Goal: Transaction & Acquisition: Purchase product/service

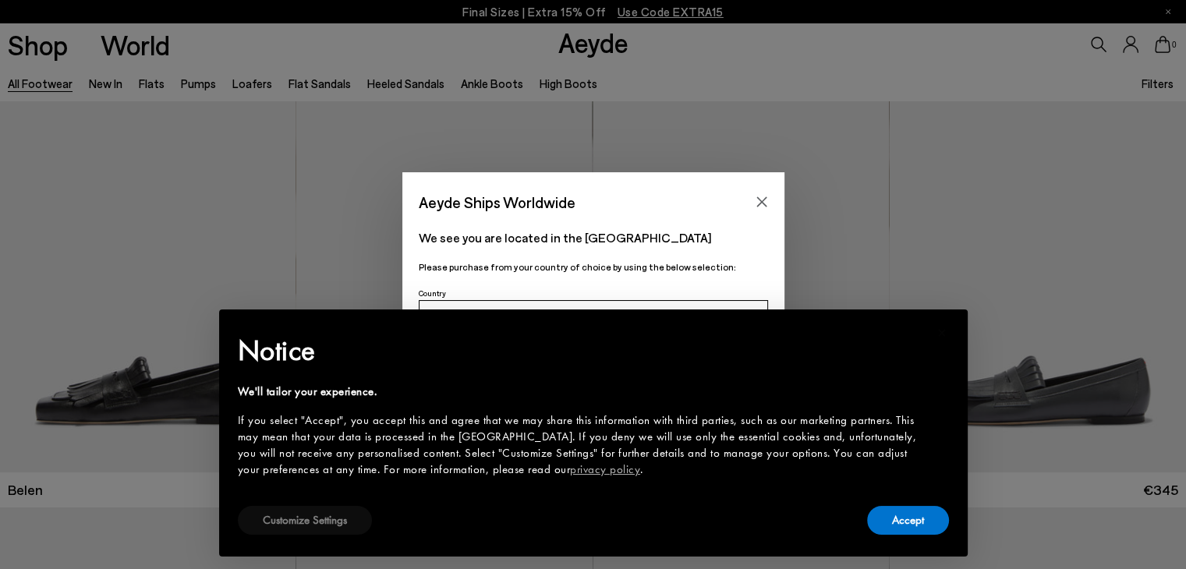
click at [349, 522] on button "Customize Settings" at bounding box center [305, 520] width 134 height 29
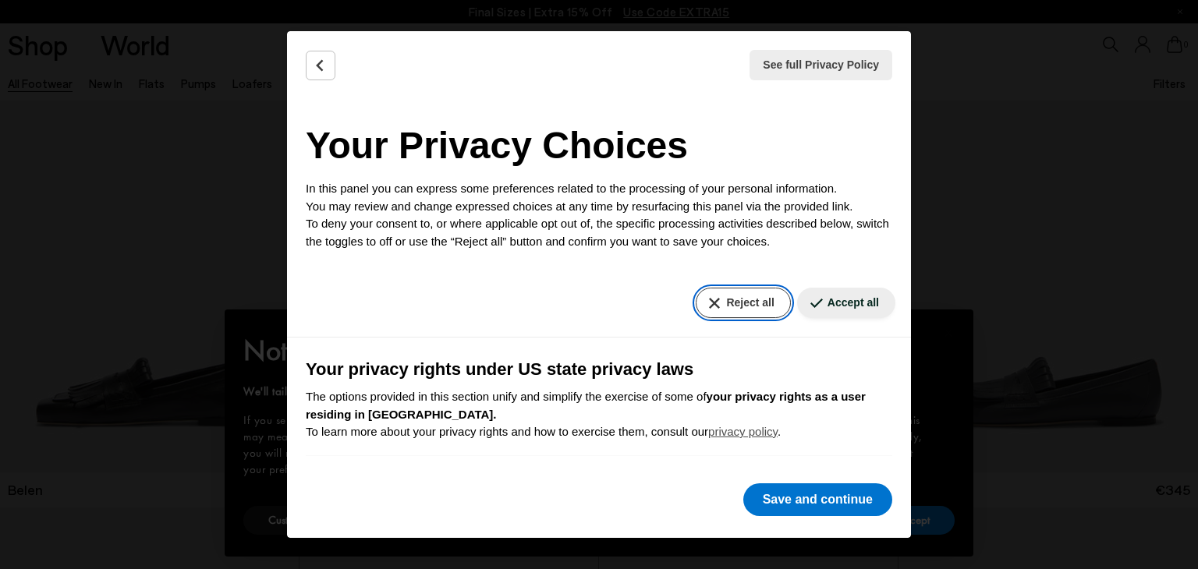
click at [727, 303] on button "Reject all" at bounding box center [743, 303] width 94 height 30
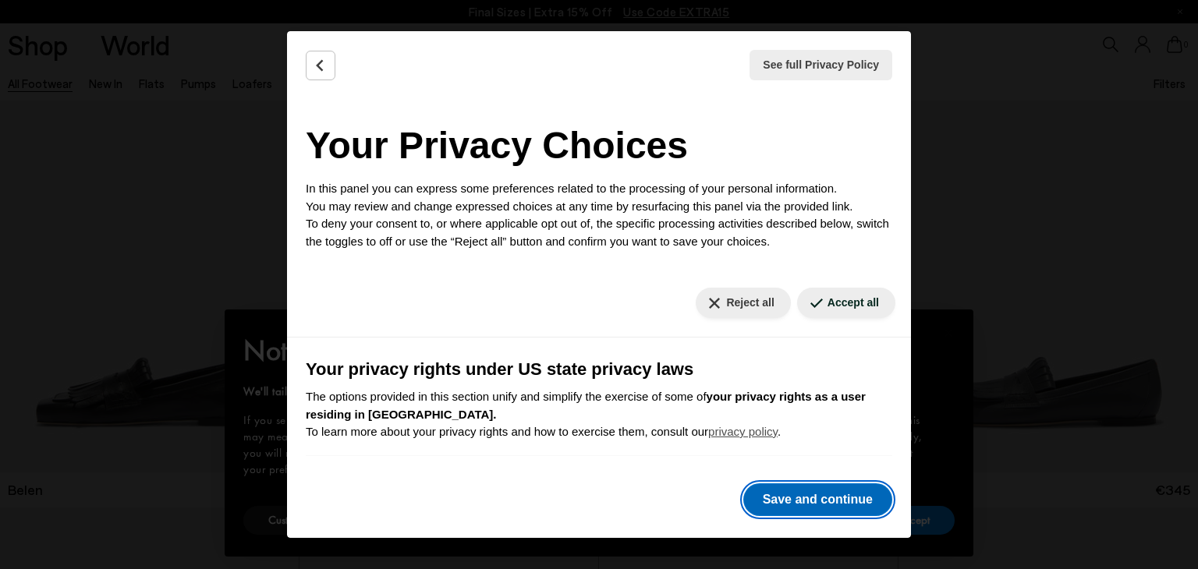
click at [820, 509] on button "Save and continue" at bounding box center [817, 499] width 149 height 33
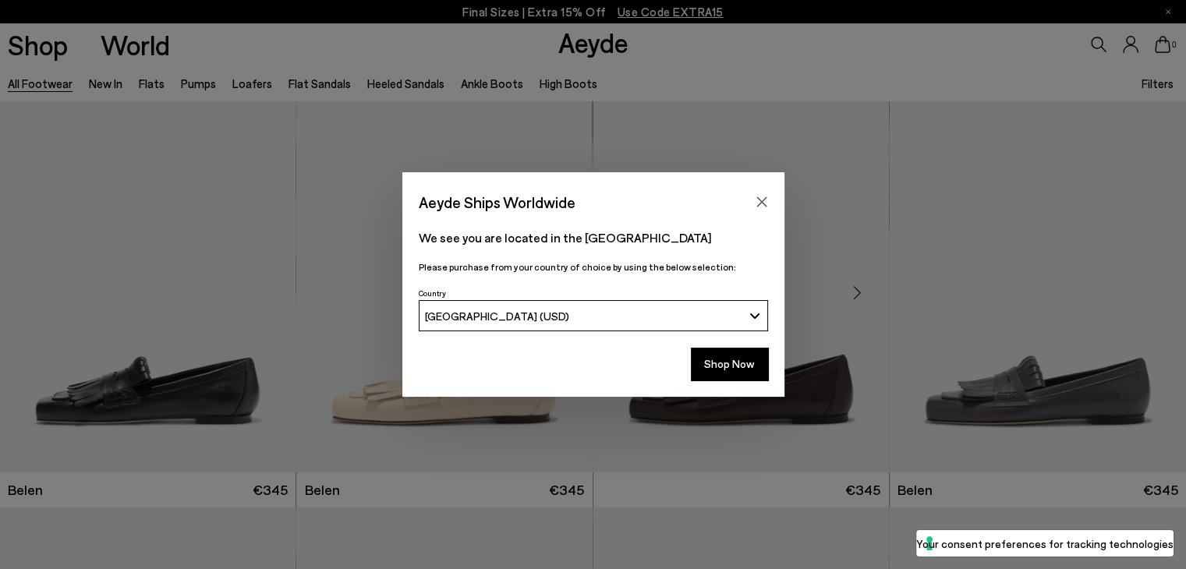
click at [758, 204] on icon "Close" at bounding box center [761, 202] width 10 height 10
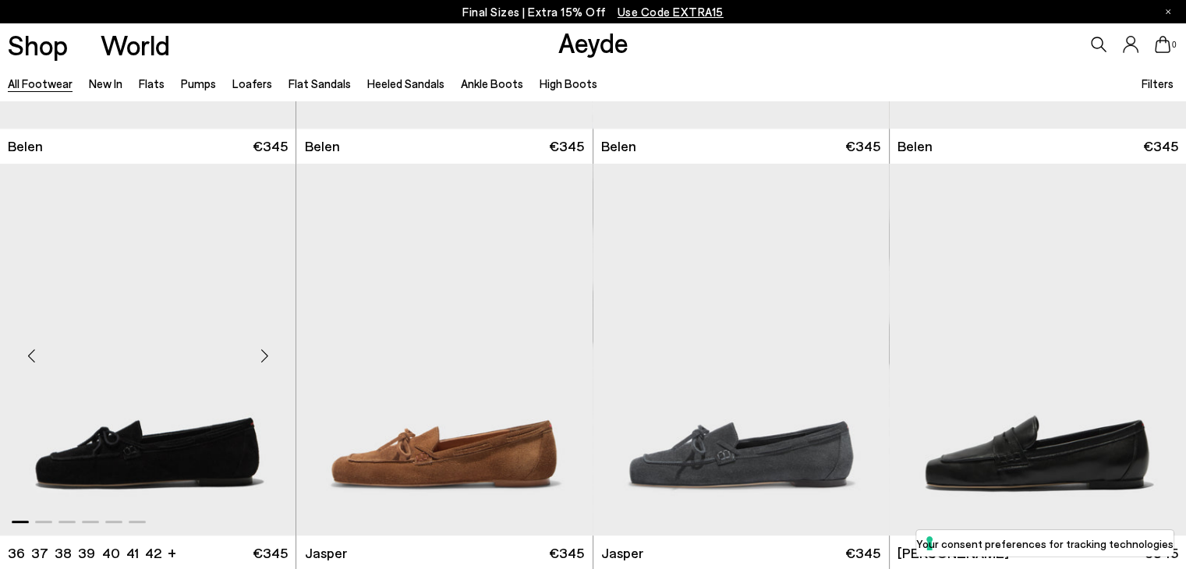
scroll to position [156, 0]
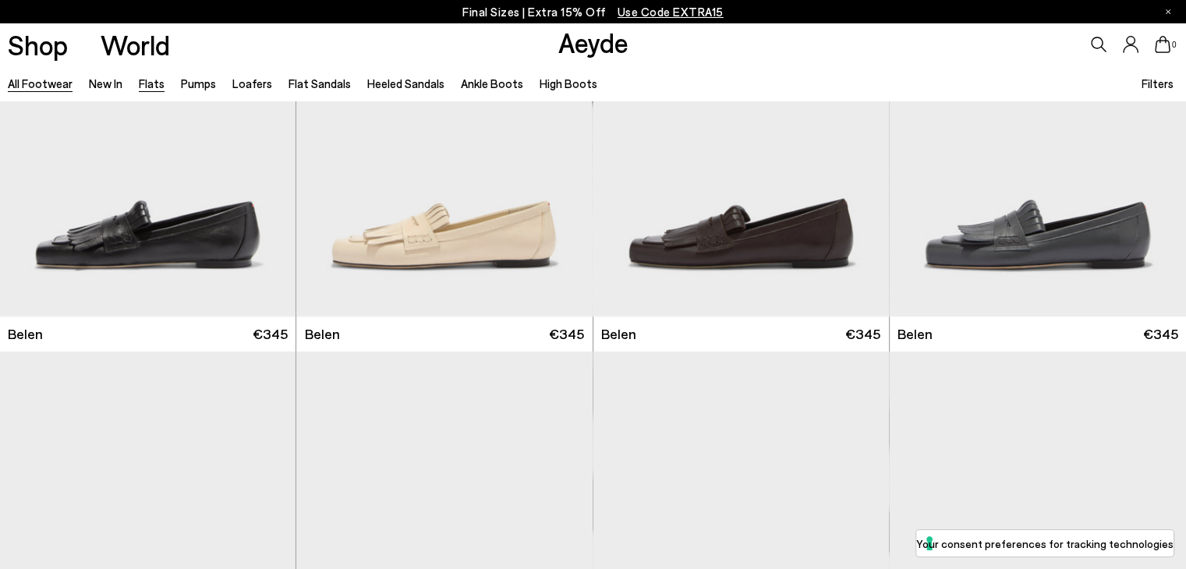
click at [147, 85] on link "Flats" at bounding box center [152, 83] width 26 height 14
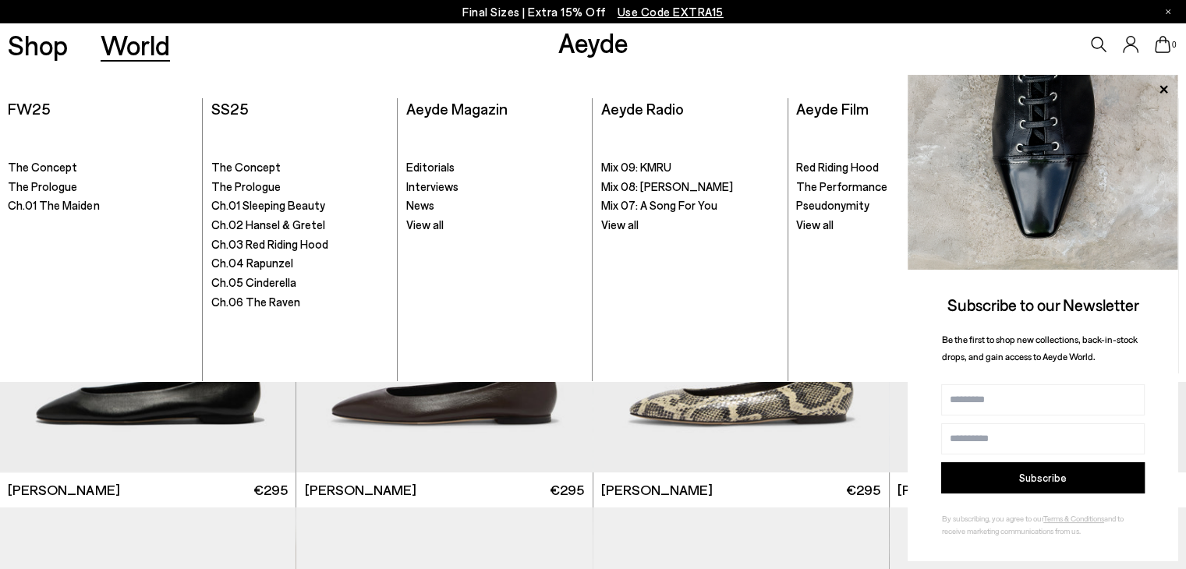
click at [153, 55] on link "World" at bounding box center [135, 44] width 69 height 27
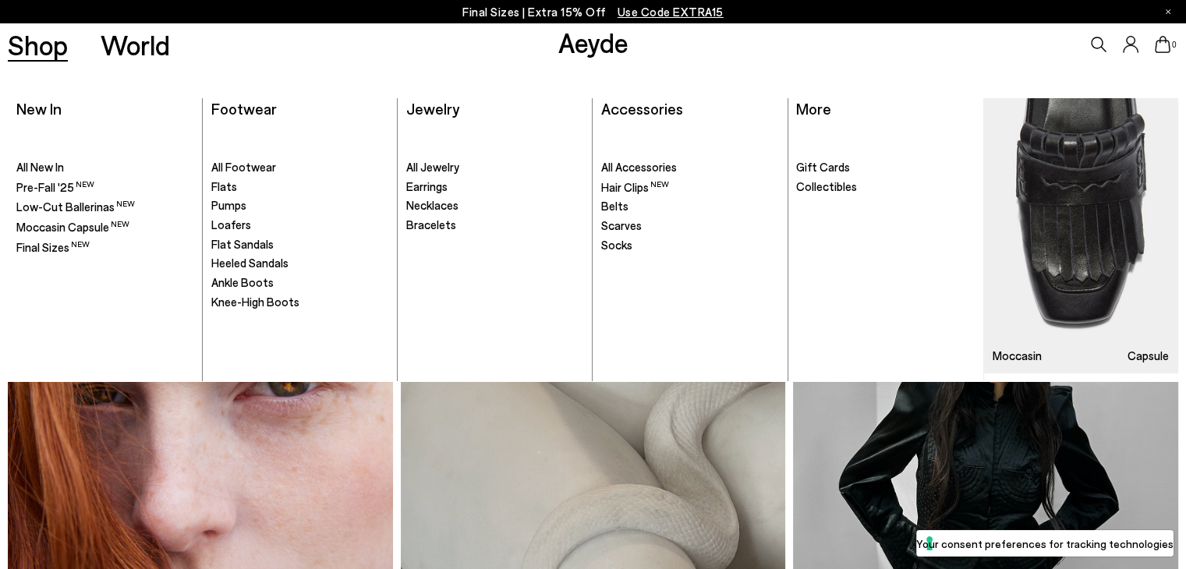
click at [31, 45] on link "Shop" at bounding box center [38, 44] width 60 height 27
